Goal: Task Accomplishment & Management: Complete application form

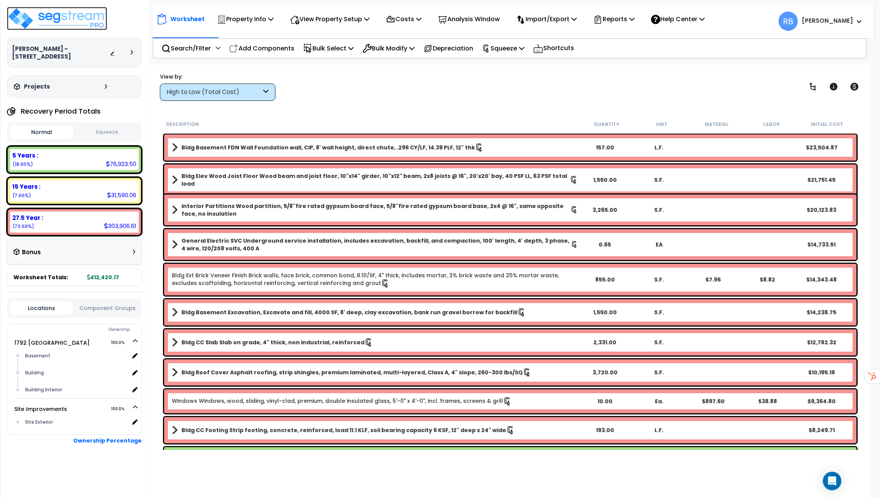
click at [79, 20] on img at bounding box center [57, 18] width 100 height 23
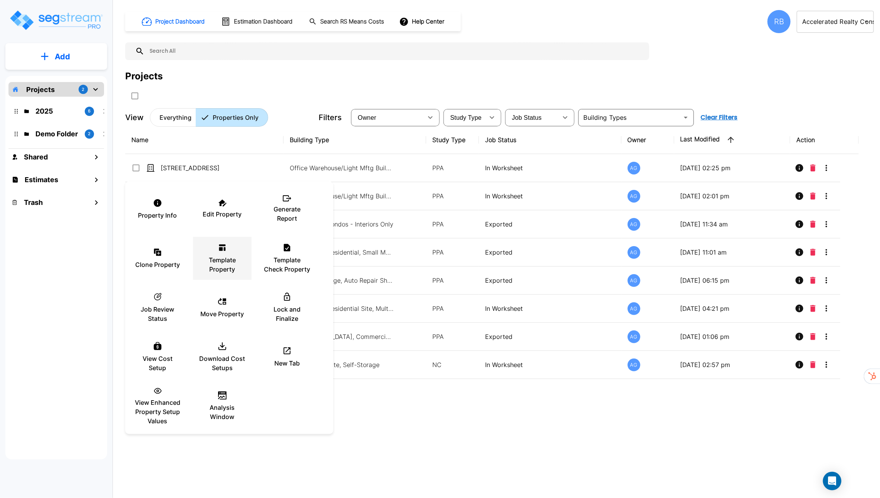
click at [224, 254] on div "Template Property" at bounding box center [222, 258] width 46 height 39
click at [236, 99] on div at bounding box center [440, 249] width 880 height 498
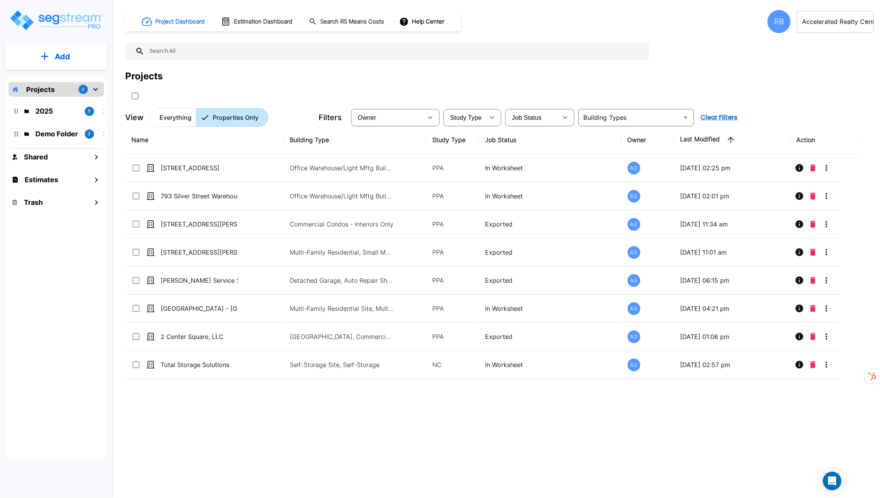
click at [79, 65] on button "Add" at bounding box center [56, 56] width 102 height 22
click at [69, 102] on p "Add Property" at bounding box center [60, 99] width 39 height 9
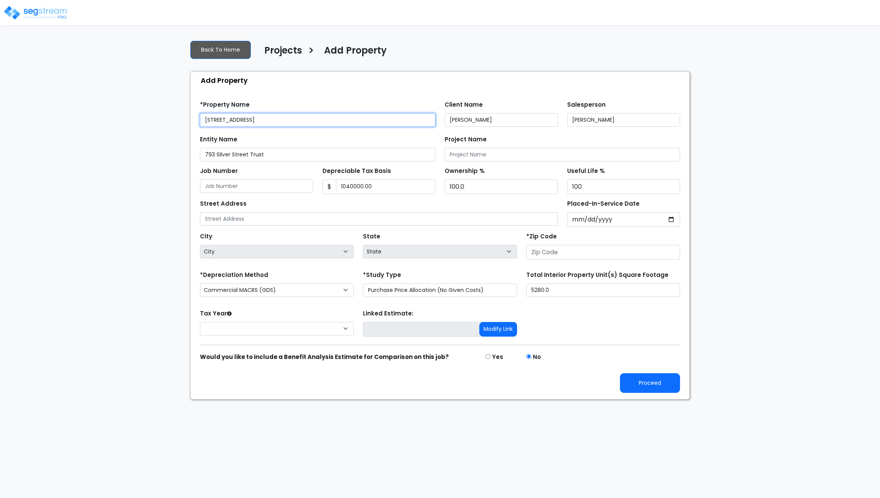
type input "1,040,000.00"
type input "[STREET_ADDRESS]"
type input "01001"
select select "MA"
select select "2024"
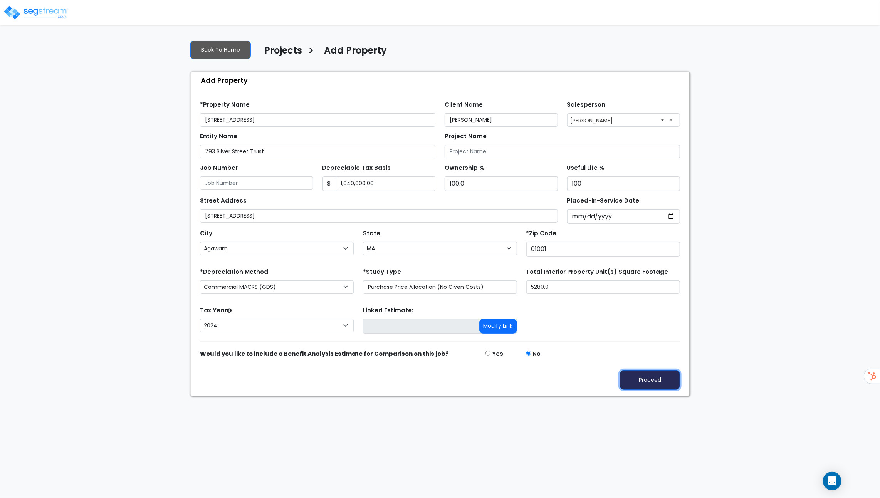
click at [651, 383] on button "Proceed" at bounding box center [650, 380] width 60 height 20
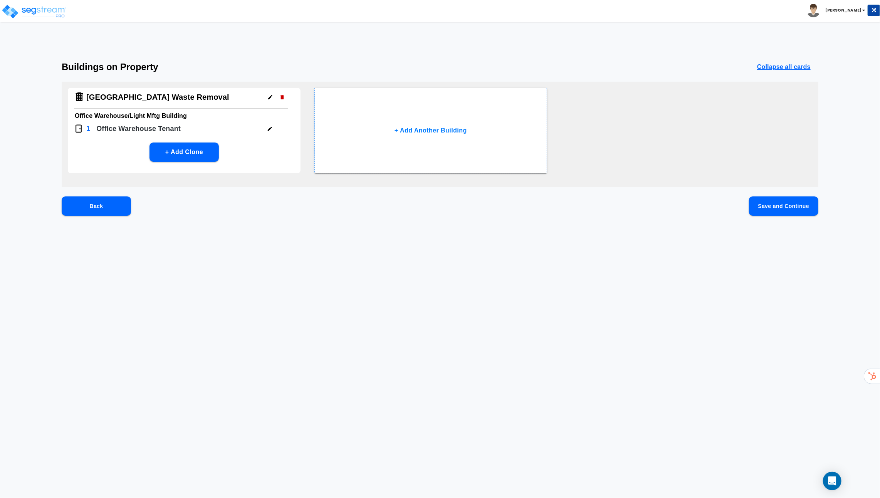
click at [268, 128] on icon "button" at bounding box center [270, 129] width 4 height 4
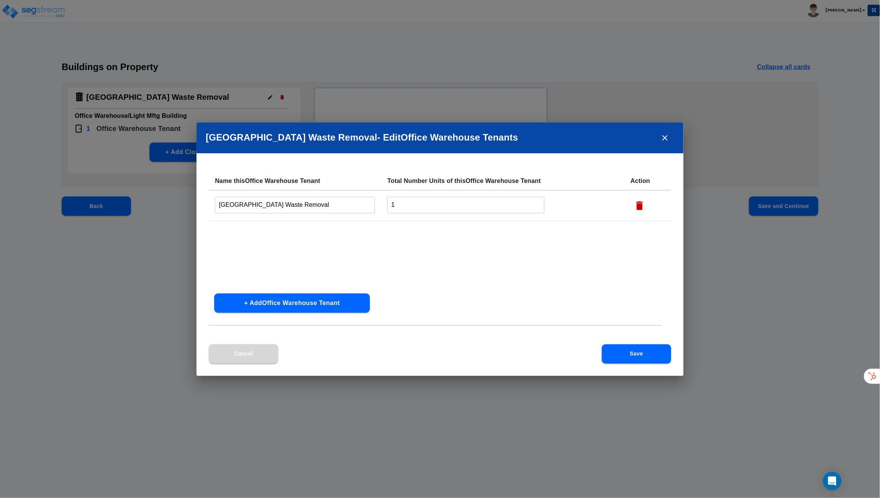
click at [227, 349] on button "Cancel" at bounding box center [243, 353] width 69 height 19
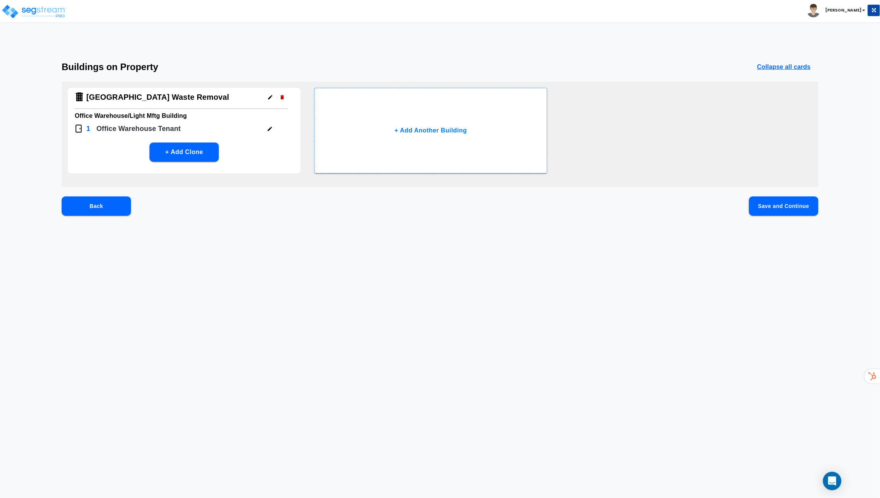
click at [762, 204] on button "Save and Continue" at bounding box center [783, 205] width 69 height 19
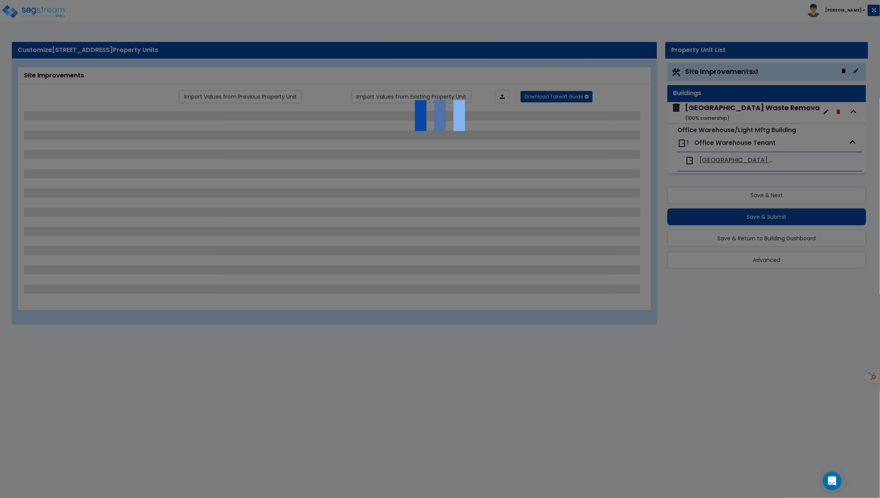
select select "2"
select select "1"
select select "2"
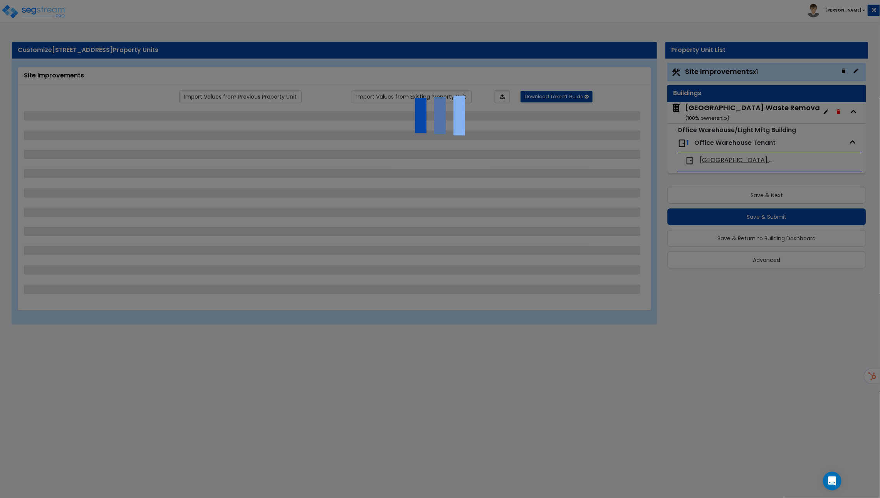
select select "2"
select select "1"
select select "4"
select select "2"
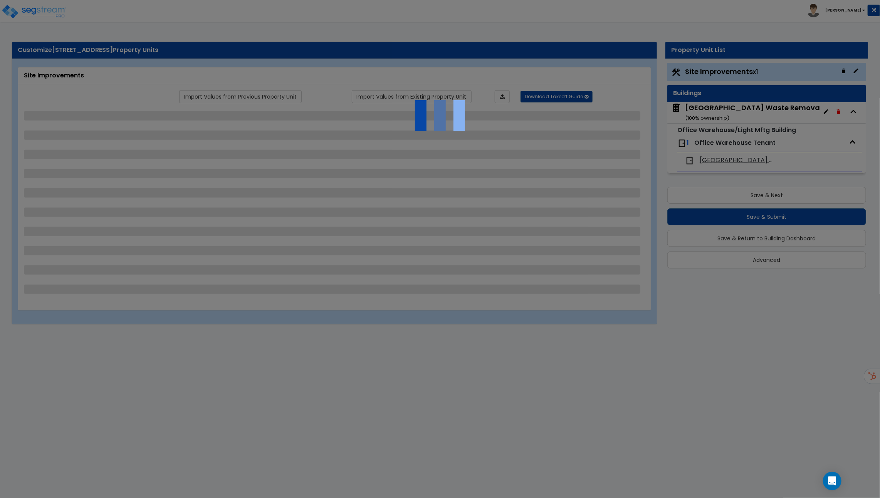
select select "1"
select select "4"
select select "2"
select select "1"
select select "4"
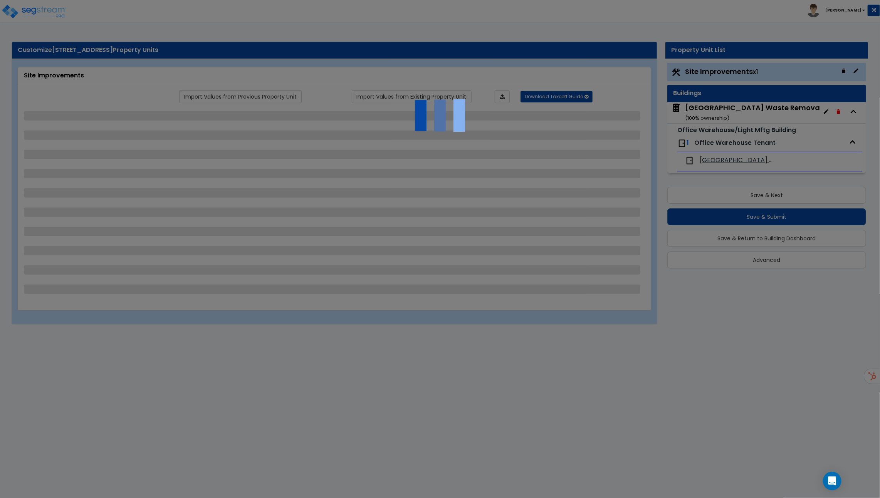
select select "2"
select select "1"
select select "2"
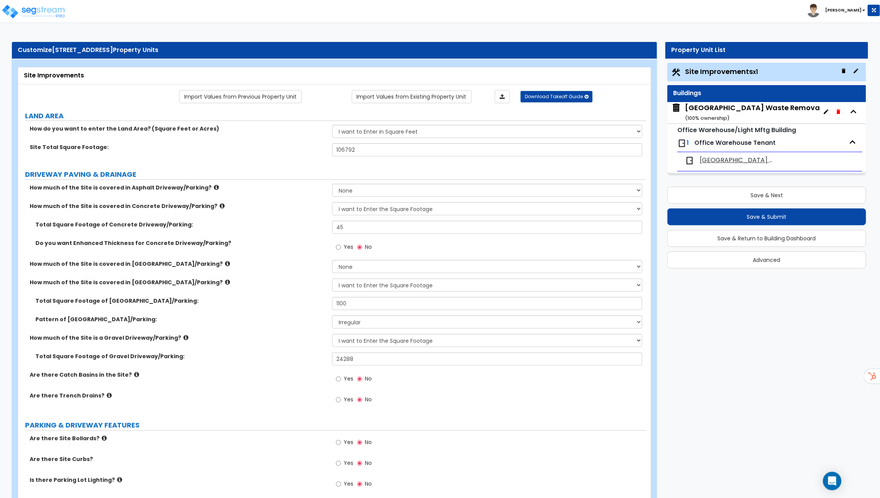
scroll to position [362, 0]
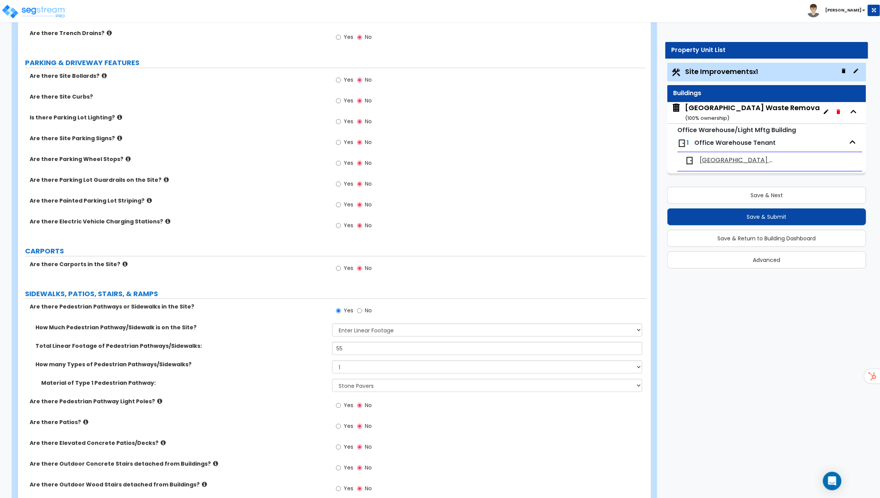
click at [345, 266] on span "Yes" at bounding box center [348, 268] width 10 height 8
click at [341, 266] on input "Yes" at bounding box center [338, 268] width 5 height 8
radio input "true"
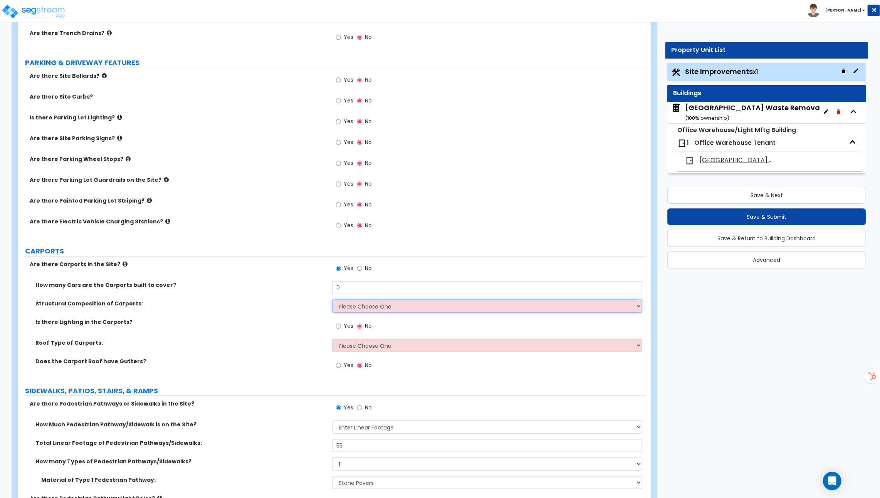
click at [335, 307] on select "Please Choose One Steel Wood" at bounding box center [487, 306] width 310 height 13
select select "1"
click at [332, 300] on select "Please Choose One Steel Wood" at bounding box center [487, 306] width 310 height 13
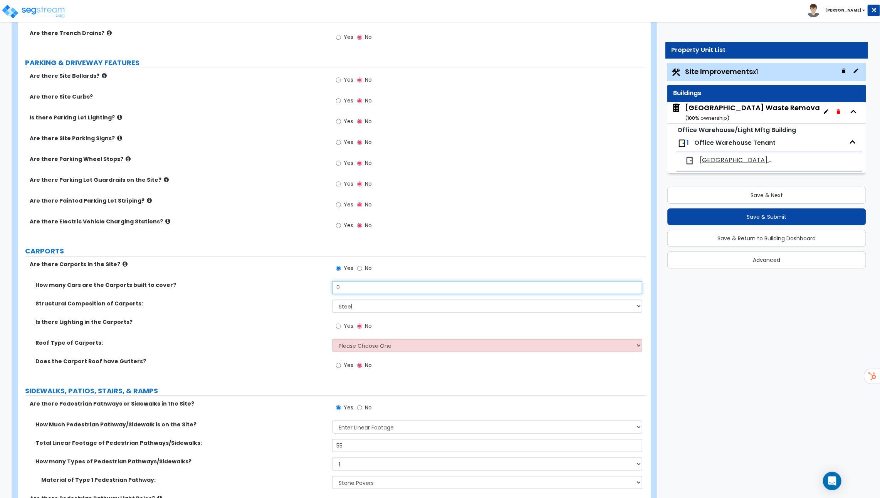
drag, startPoint x: 349, startPoint y: 290, endPoint x: 216, endPoint y: 288, distance: 132.9
click at [224, 288] on div "How many Cars are the Carports built to cover? 0" at bounding box center [332, 290] width 628 height 18
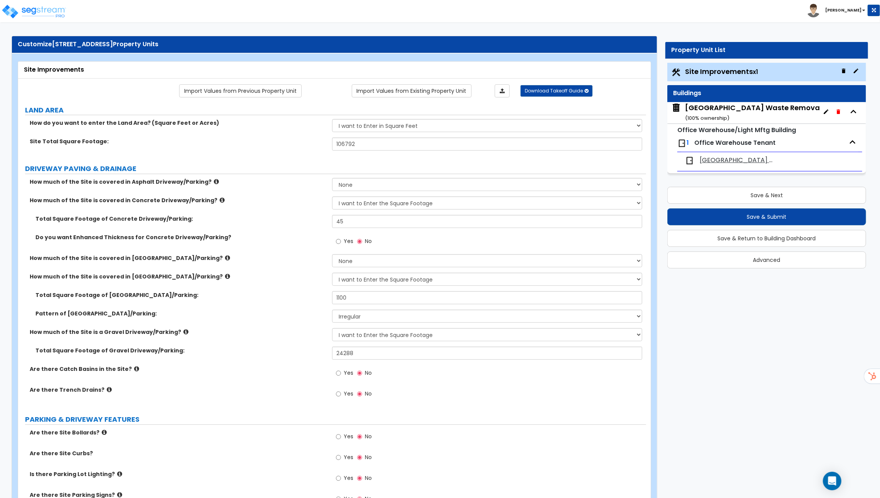
scroll to position [0, 0]
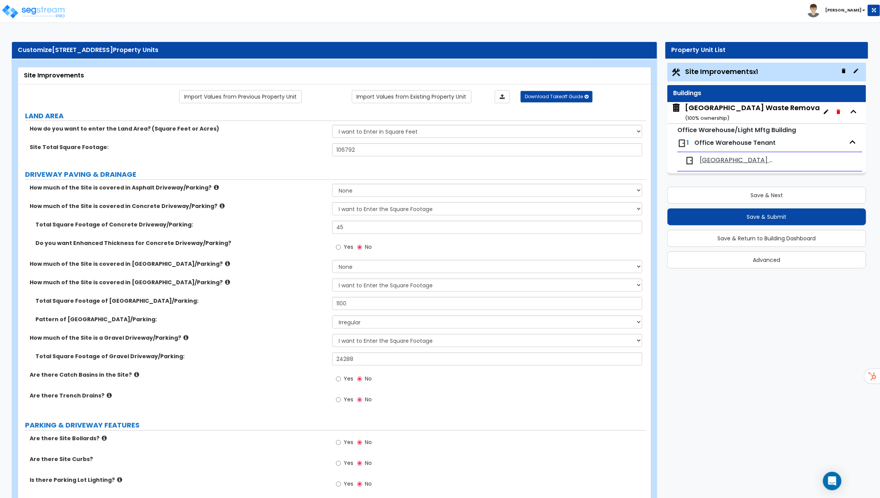
type input "4"
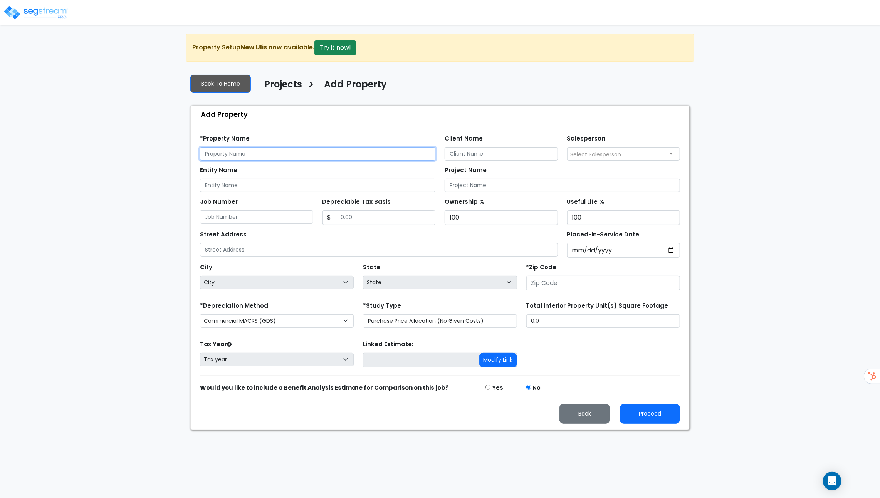
click at [278, 153] on input "text" at bounding box center [317, 153] width 235 height 13
type input "sample sfh"
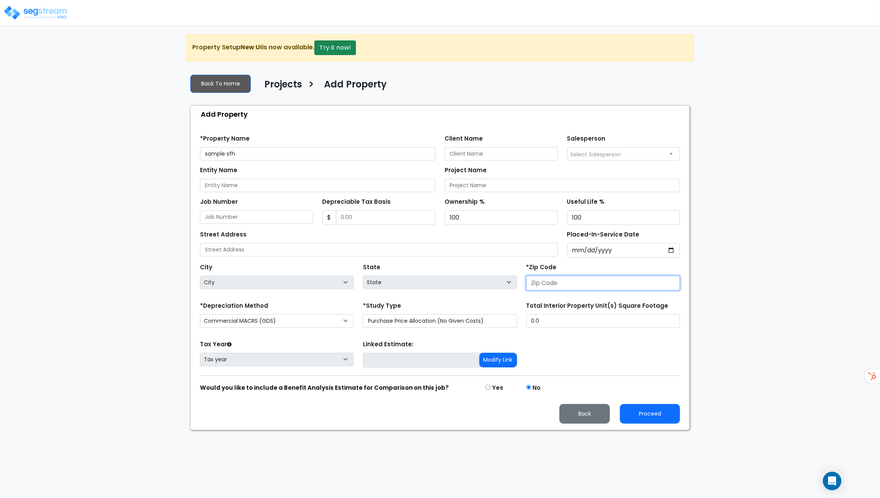
click at [530, 285] on input "number" at bounding box center [603, 283] width 154 height 15
type input "90"
select select "CA"
type input "902910"
select select
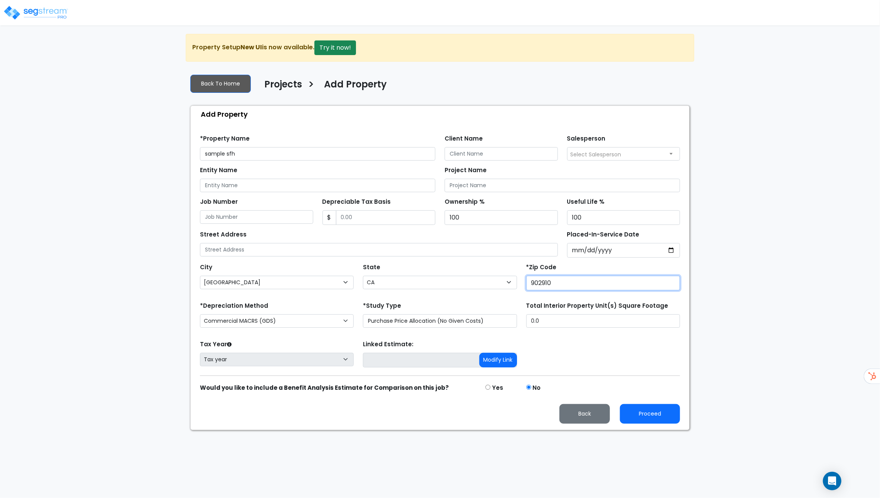
select select
type input "9029"
select select "CA"
type input "90210"
click at [345, 318] on select "Commercial MACRS (GDS) Residential Rental MACRS (GDS) Commercial MACRS (GDS) QIP" at bounding box center [277, 320] width 154 height 13
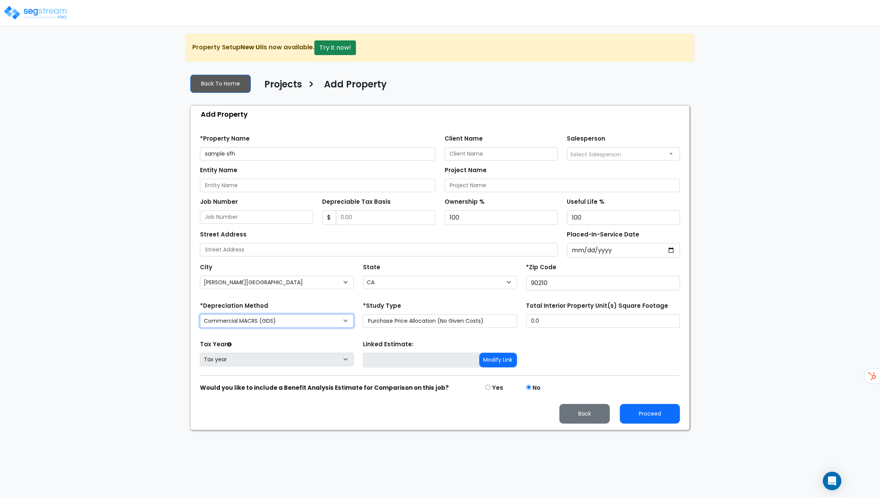
select select "RRM(_52"
click at [667, 415] on button "Proceed" at bounding box center [650, 414] width 60 height 20
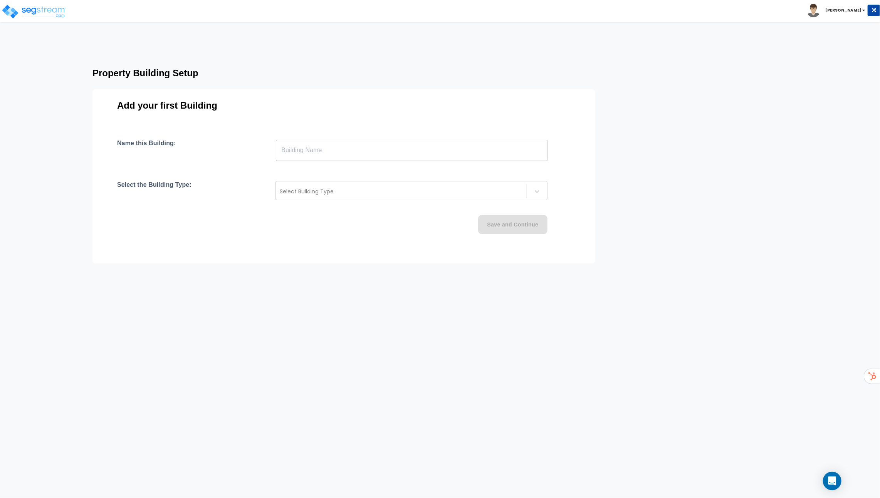
click at [389, 149] on input "text" at bounding box center [412, 150] width 272 height 22
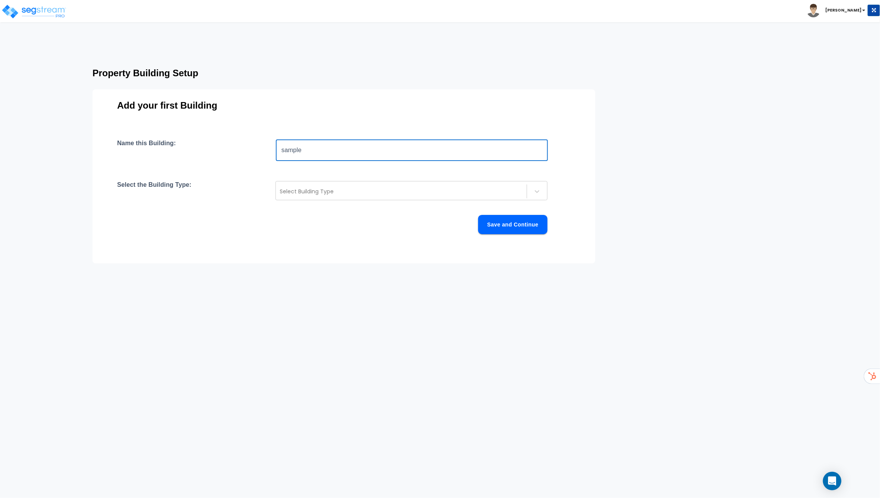
type input "sample"
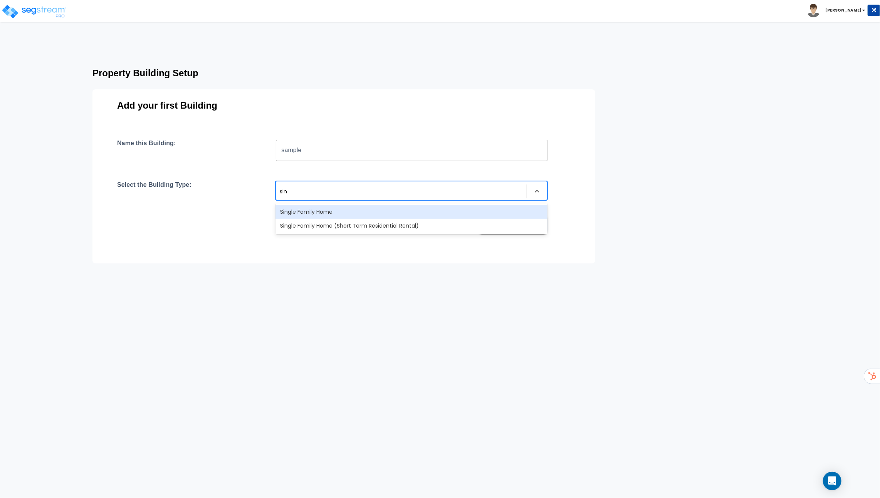
type input "sing"
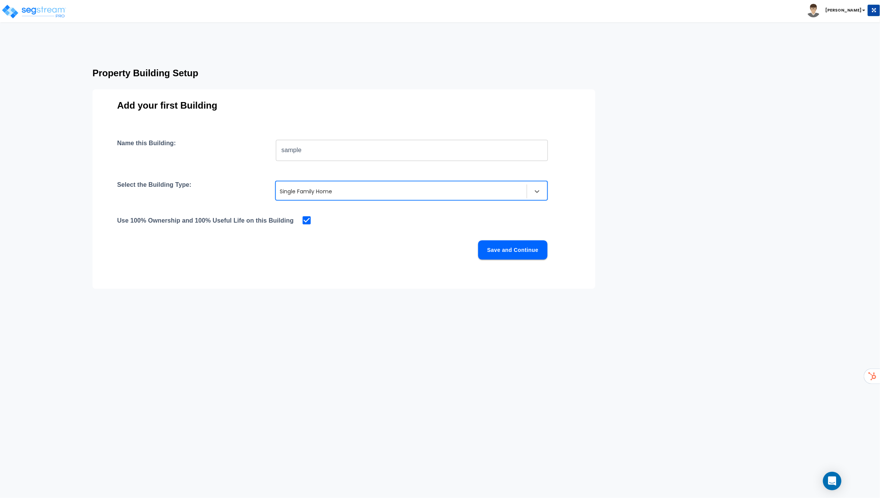
click at [520, 250] on button "Save and Continue" at bounding box center [512, 249] width 69 height 19
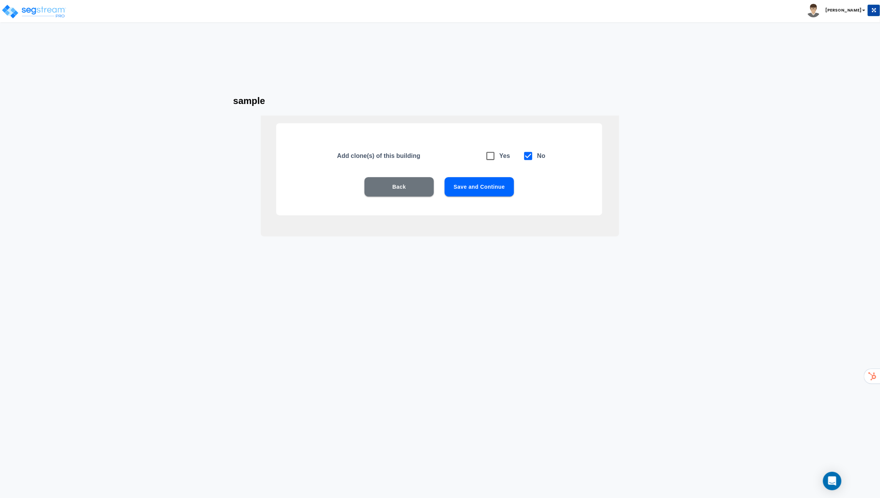
click at [490, 184] on button "Save and Continue" at bounding box center [478, 186] width 69 height 19
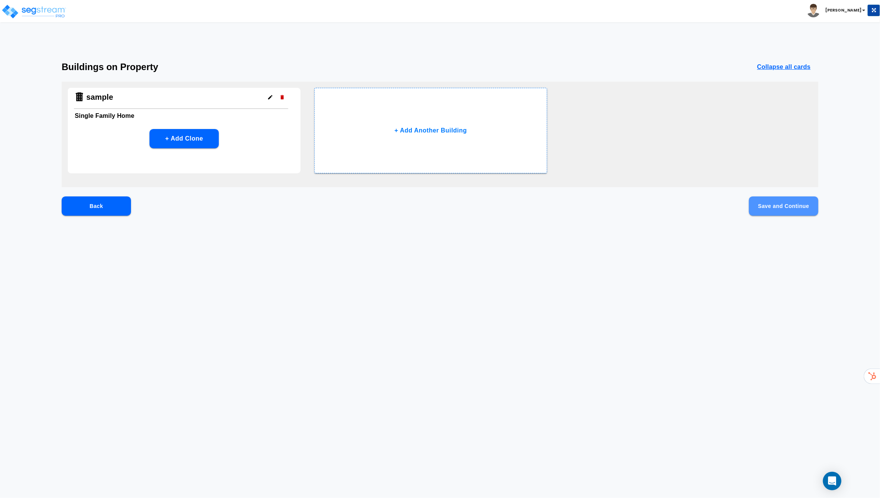
click at [796, 208] on button "Save and Continue" at bounding box center [783, 205] width 69 height 19
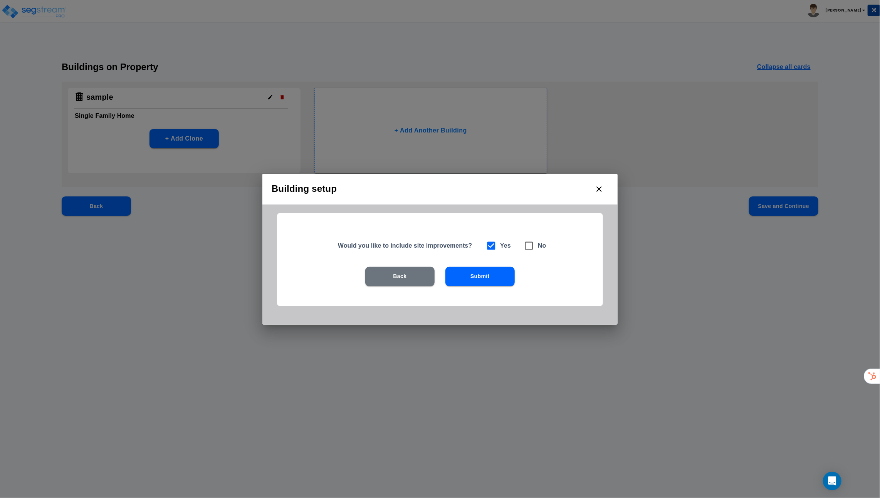
click at [486, 275] on button "Submit" at bounding box center [479, 276] width 69 height 19
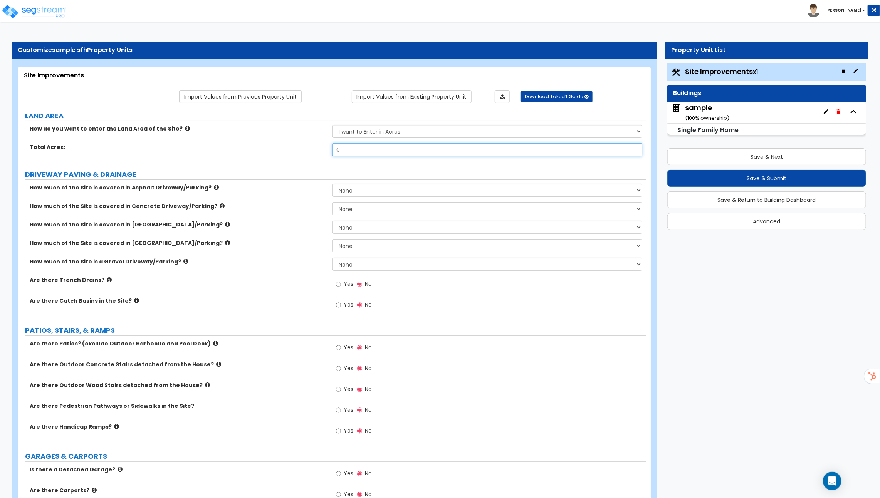
drag, startPoint x: 353, startPoint y: 151, endPoint x: 325, endPoint y: 151, distance: 28.5
click at [343, 151] on input "0" at bounding box center [487, 149] width 310 height 13
type input "1.1"
click at [369, 189] on select "None I want to Enter an Approximate Percentage I want to Enter the Square Foota…" at bounding box center [487, 190] width 310 height 13
click at [332, 184] on select "None I want to Enter an Approximate Percentage I want to Enter the Square Foota…" at bounding box center [487, 190] width 310 height 13
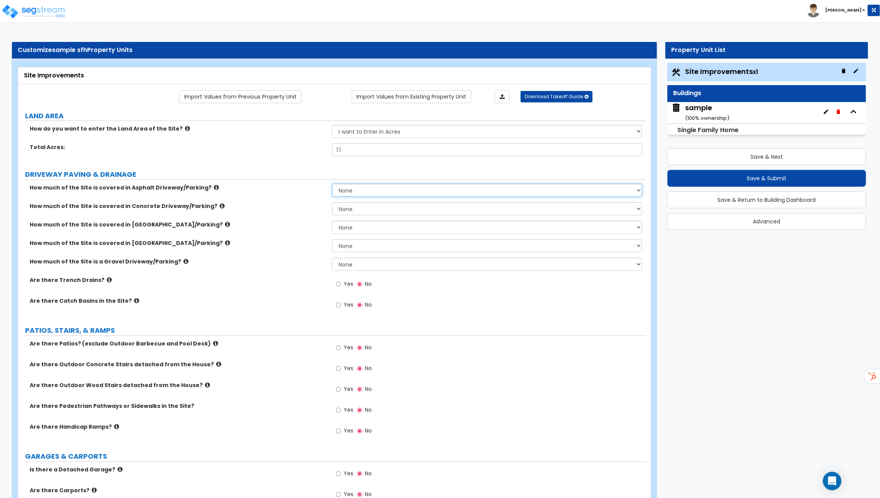
click at [369, 192] on select "None I want to Enter an Approximate Percentage I want to Enter the Square Foota…" at bounding box center [487, 190] width 310 height 13
click at [370, 188] on select "None I want to Enter an Approximate Percentage I want to Enter the Square Foota…" at bounding box center [487, 190] width 310 height 13
select select "2"
click at [332, 184] on select "None I want to Enter an Approximate Percentage I want to Enter the Square Foota…" at bounding box center [487, 190] width 310 height 13
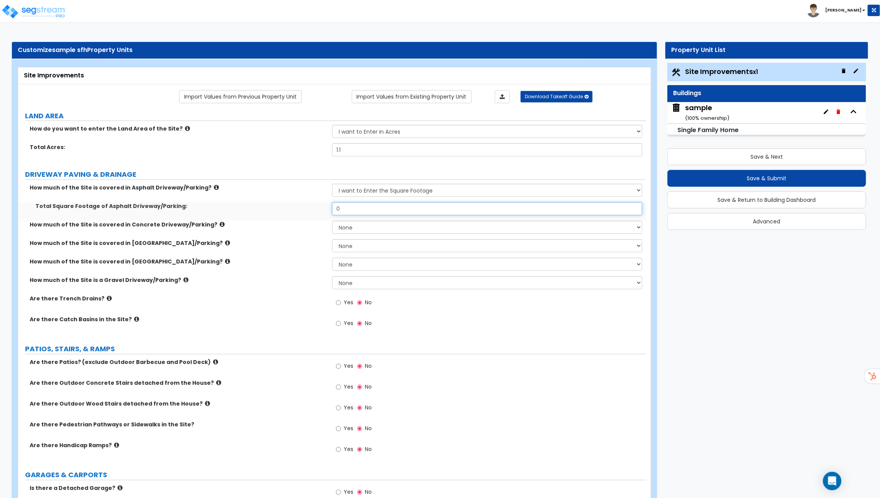
drag, startPoint x: 369, startPoint y: 208, endPoint x: 258, endPoint y: 209, distance: 111.7
click at [264, 208] on div "Total Square Footage of Asphalt Driveway/Parking: 0" at bounding box center [332, 211] width 628 height 18
type input "22,000"
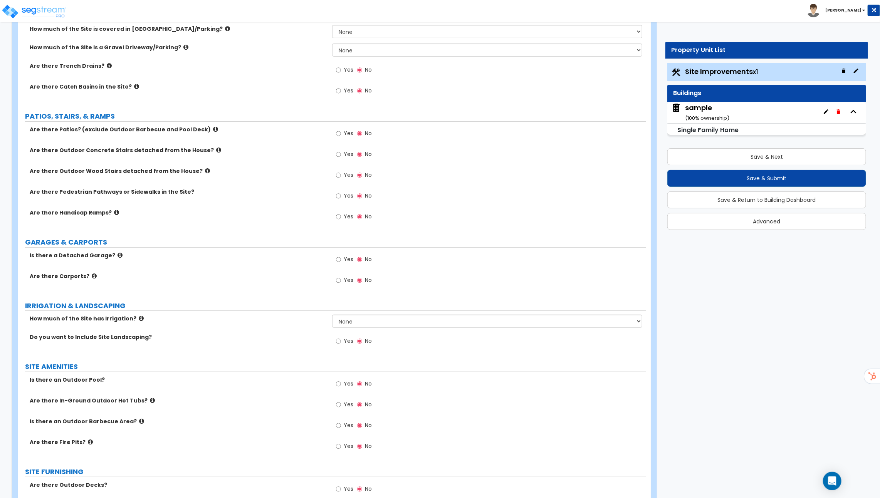
scroll to position [245, 0]
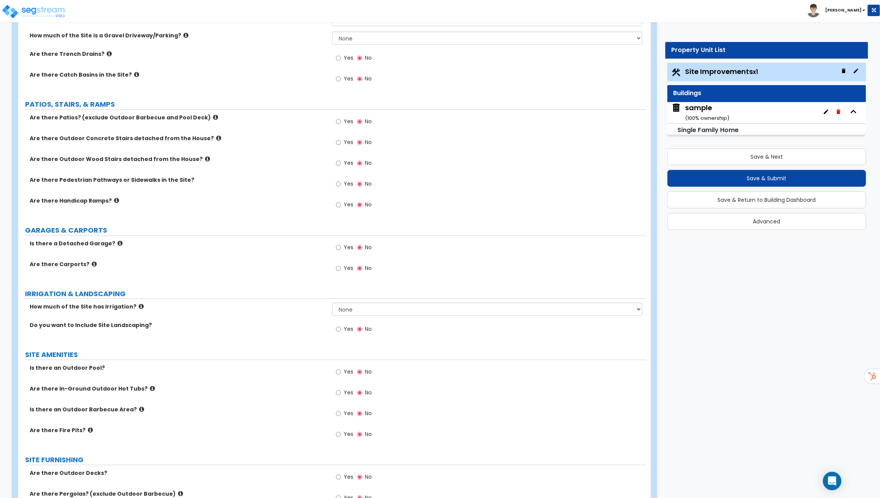
click at [92, 263] on icon at bounding box center [94, 264] width 5 height 6
click at [344, 264] on span "Yes" at bounding box center [348, 268] width 10 height 8
click at [341, 264] on input "Yes" at bounding box center [338, 268] width 5 height 8
radio input "true"
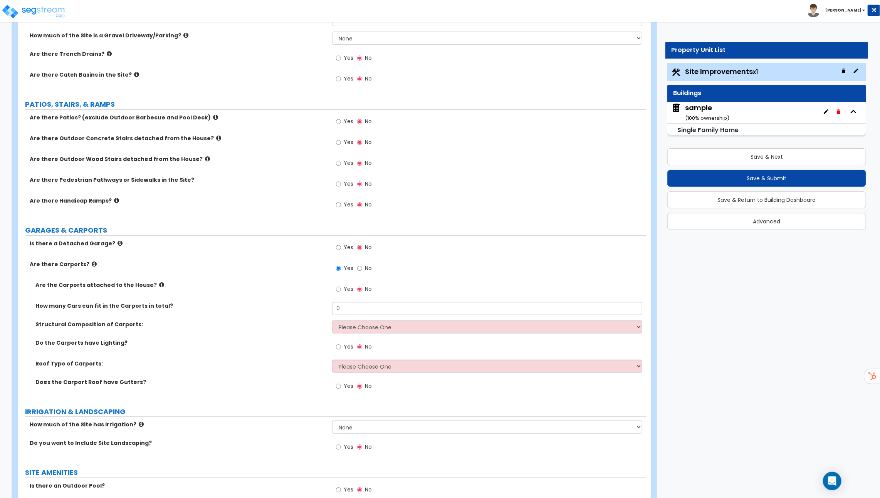
click at [159, 282] on icon at bounding box center [161, 285] width 5 height 6
